Goal: Task Accomplishment & Management: Manage account settings

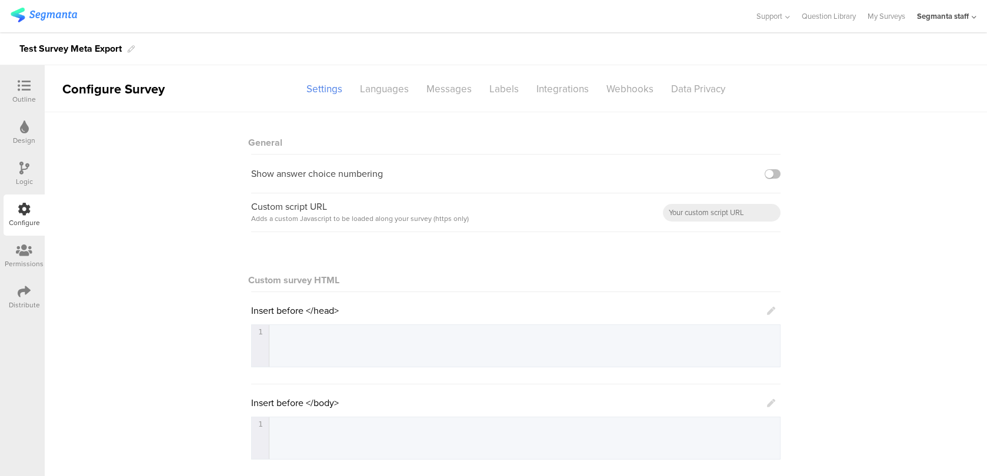
click at [21, 305] on div "Distribute" at bounding box center [24, 305] width 31 height 11
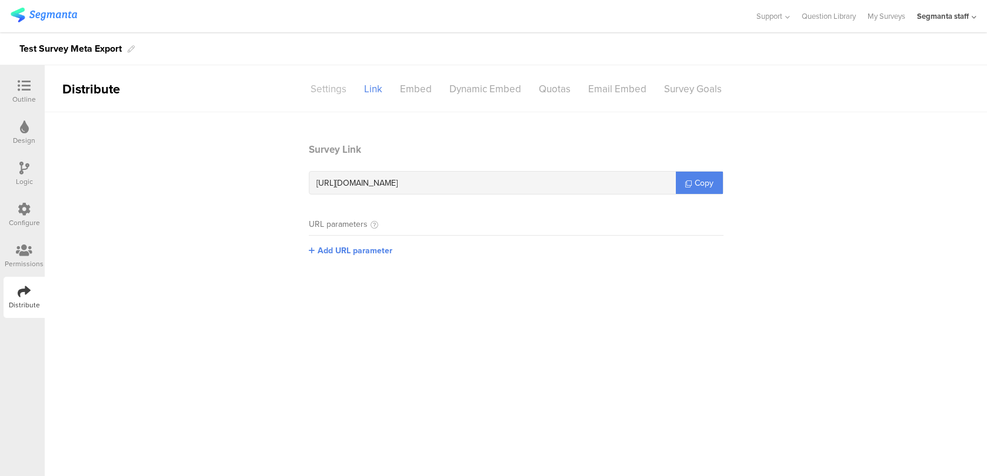
click at [340, 88] on div "Settings" at bounding box center [329, 89] width 54 height 21
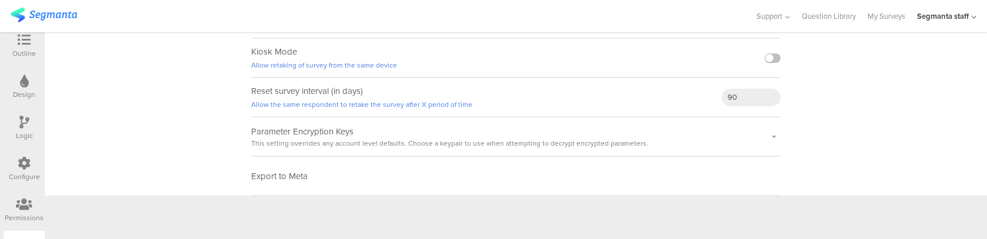
scroll to position [44, 0]
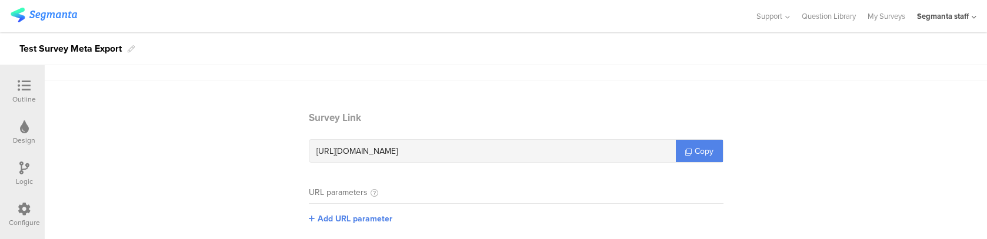
scroll to position [79, 0]
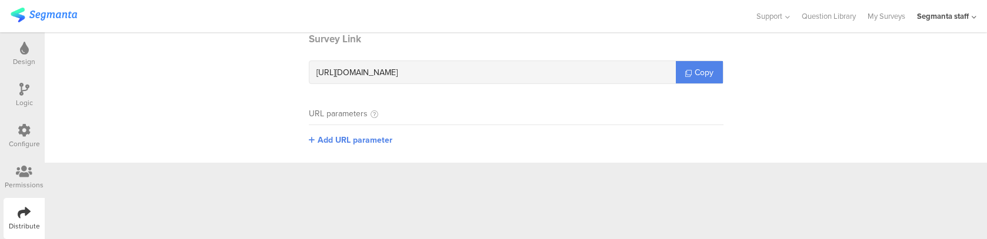
click at [27, 213] on icon at bounding box center [24, 212] width 13 height 13
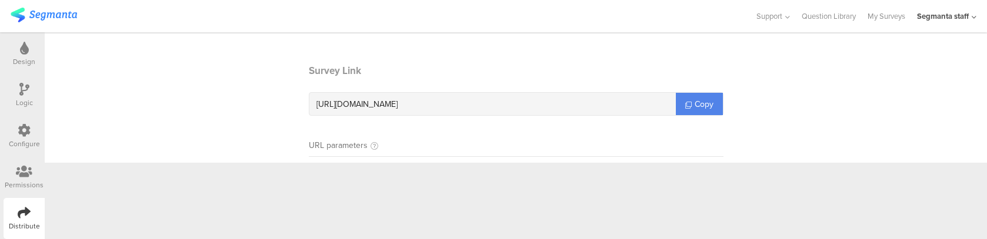
scroll to position [0, 0]
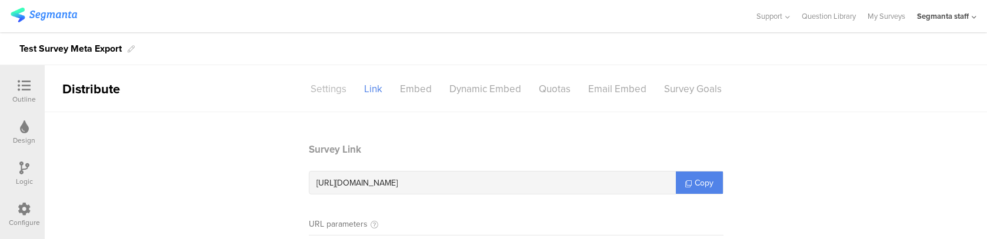
click at [318, 87] on div "Settings" at bounding box center [329, 89] width 54 height 21
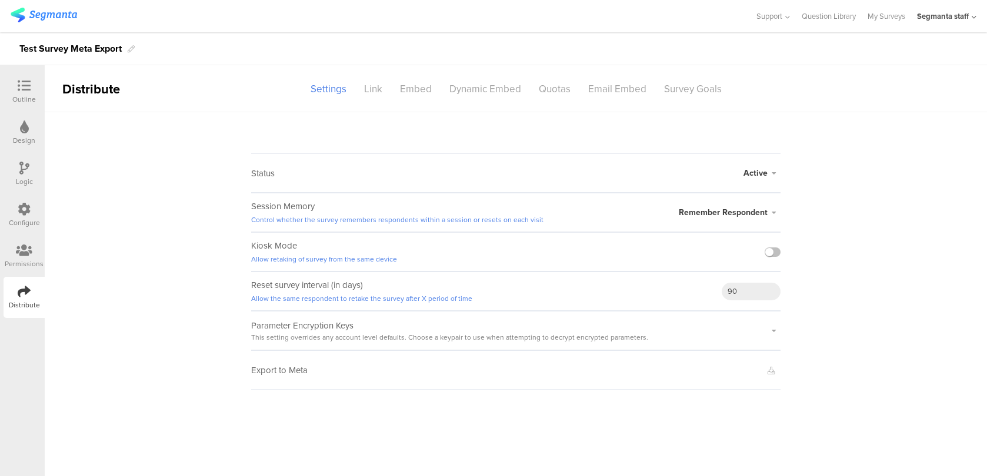
click at [942, 215] on sg-survey-status-editor "Status Active Active Closed Schedule Start Date: End Date: Save Cancel Session …" at bounding box center [516, 251] width 942 height 278
